Goal: Answer question/provide support: Share knowledge or assist other users

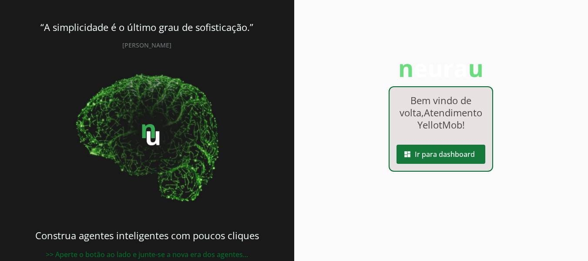
click at [429, 165] on span at bounding box center [441, 154] width 89 height 21
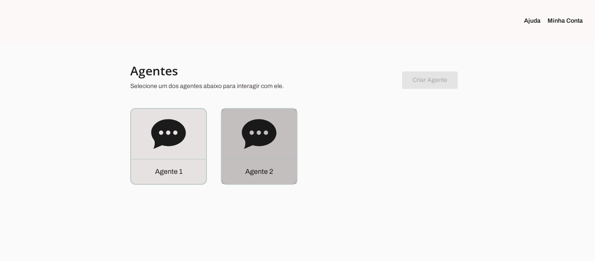
click at [255, 138] on icon at bounding box center [259, 134] width 34 height 30
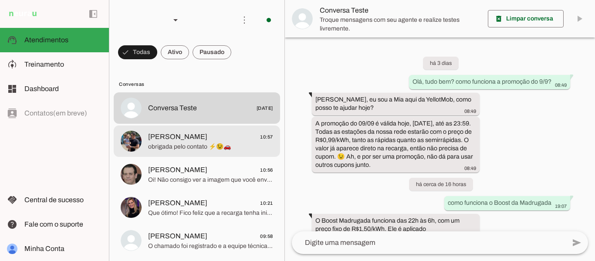
scroll to position [61, 0]
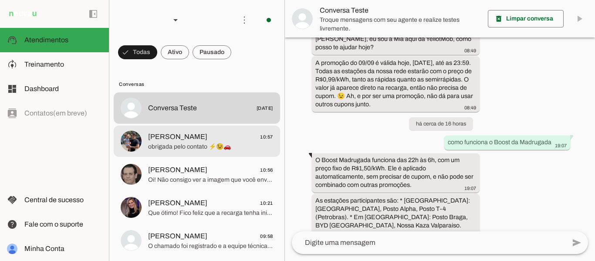
click at [226, 141] on span "[PERSON_NAME] 10:57" at bounding box center [210, 137] width 125 height 11
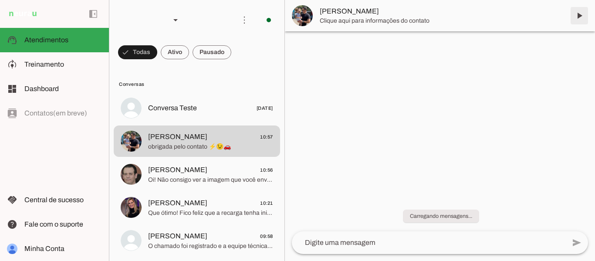
click at [577, 17] on span at bounding box center [579, 15] width 21 height 21
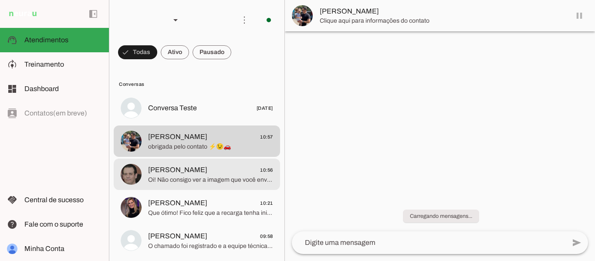
click at [186, 177] on span "Oi! Não consigo ver a imagem que você enviou. Pode me descrever o que está apar…" at bounding box center [210, 180] width 125 height 9
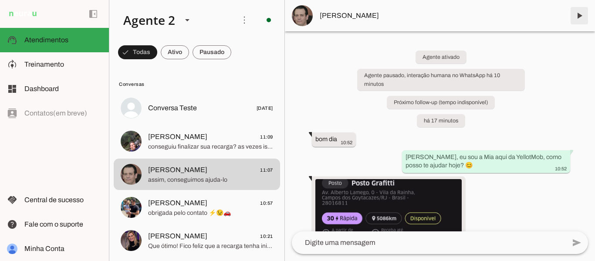
click at [576, 15] on span at bounding box center [579, 15] width 21 height 21
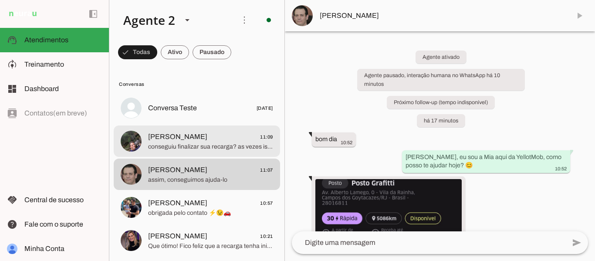
click at [180, 147] on span "conseguiu finalizar sua recarga? as vezes isso acontece por oscilação de rede" at bounding box center [210, 146] width 125 height 9
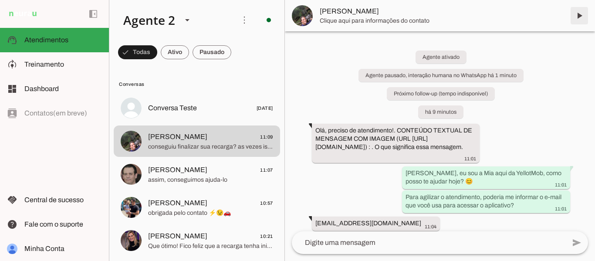
click at [578, 17] on span at bounding box center [579, 15] width 21 height 21
